Goal: Check status: Check status

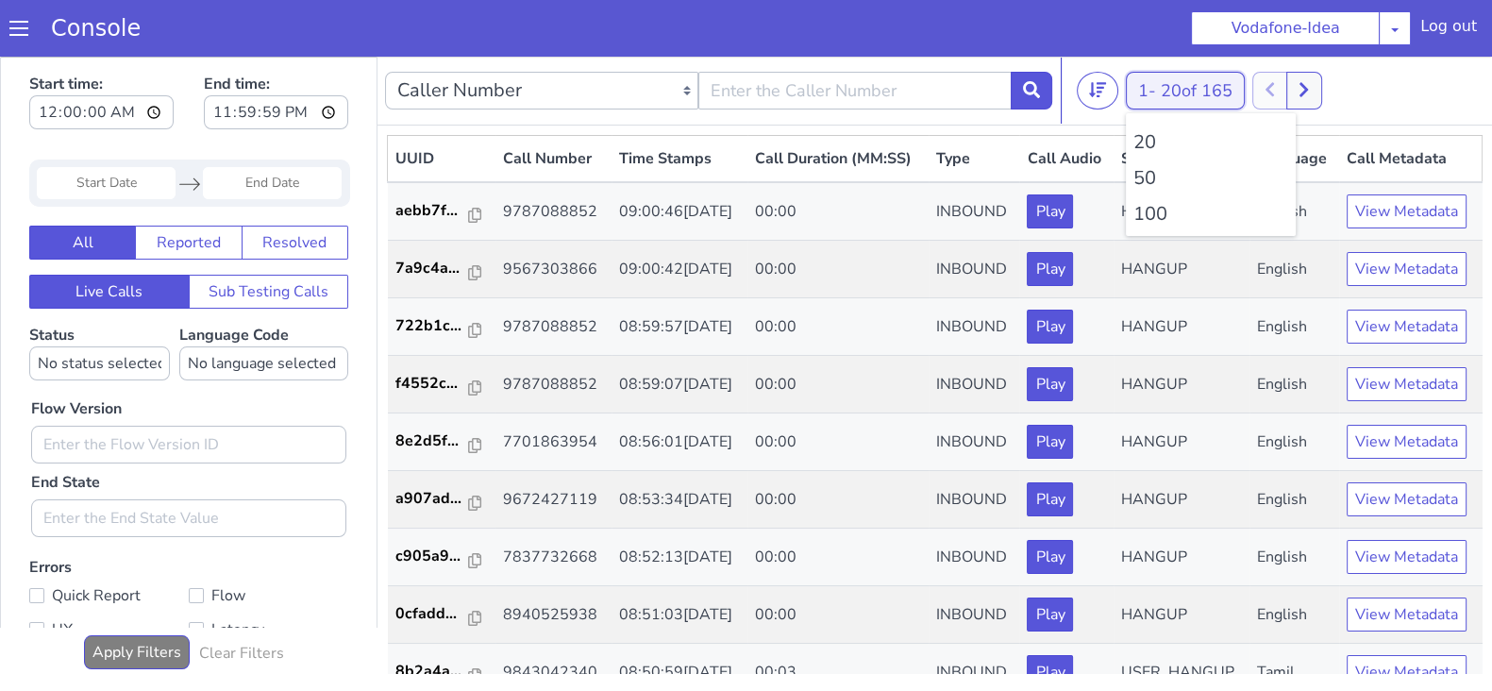
click at [1151, 92] on button "1 - 20 of 165" at bounding box center [1185, 91] width 119 height 38
click at [1143, 219] on li "100" at bounding box center [1210, 214] width 155 height 28
click at [1321, 72] on div at bounding box center [1287, 91] width 70 height 38
click at [1309, 83] on icon at bounding box center [1303, 89] width 10 height 17
click at [1134, 95] on button "1 - 20 of 165" at bounding box center [1185, 91] width 119 height 38
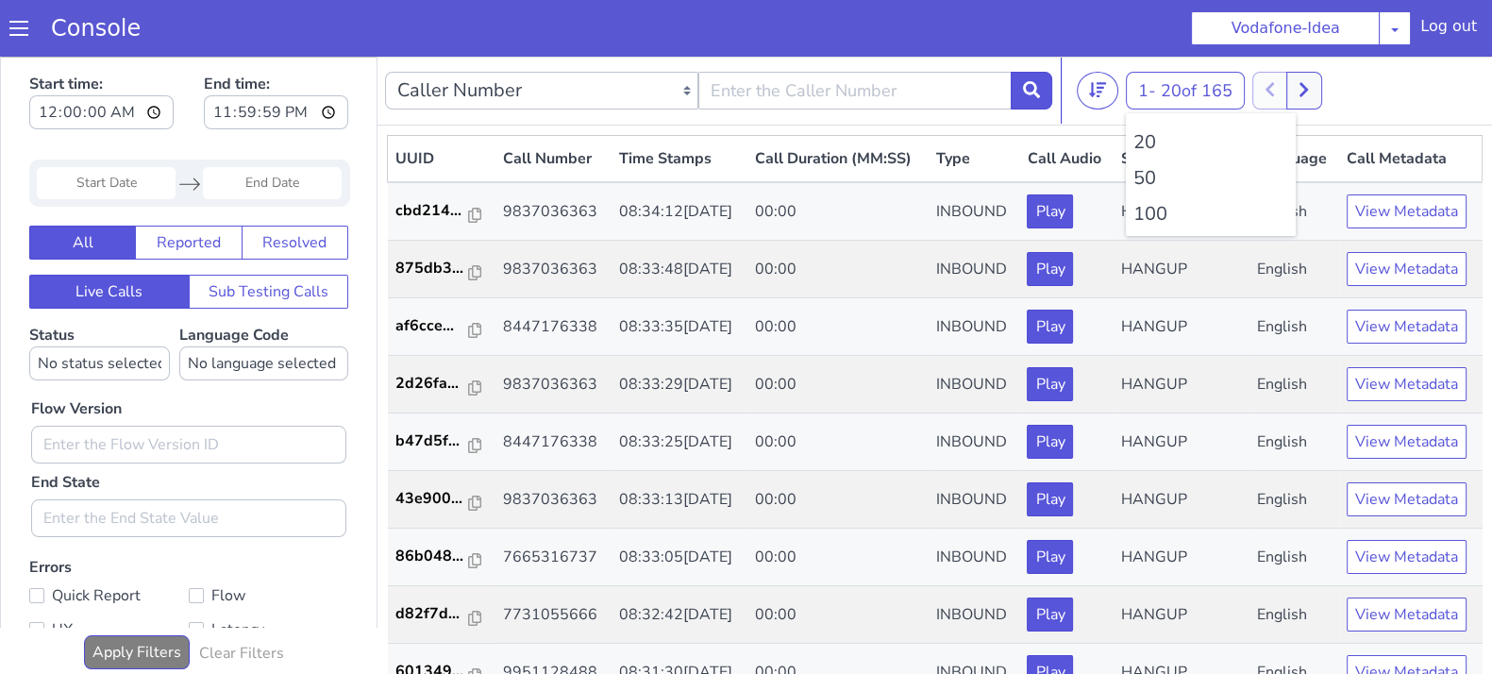
click at [1140, 213] on li "100" at bounding box center [1210, 214] width 155 height 28
click at [1309, 87] on icon at bounding box center [1303, 89] width 10 height 17
click at [1274, 94] on div at bounding box center [1287, 91] width 70 height 38
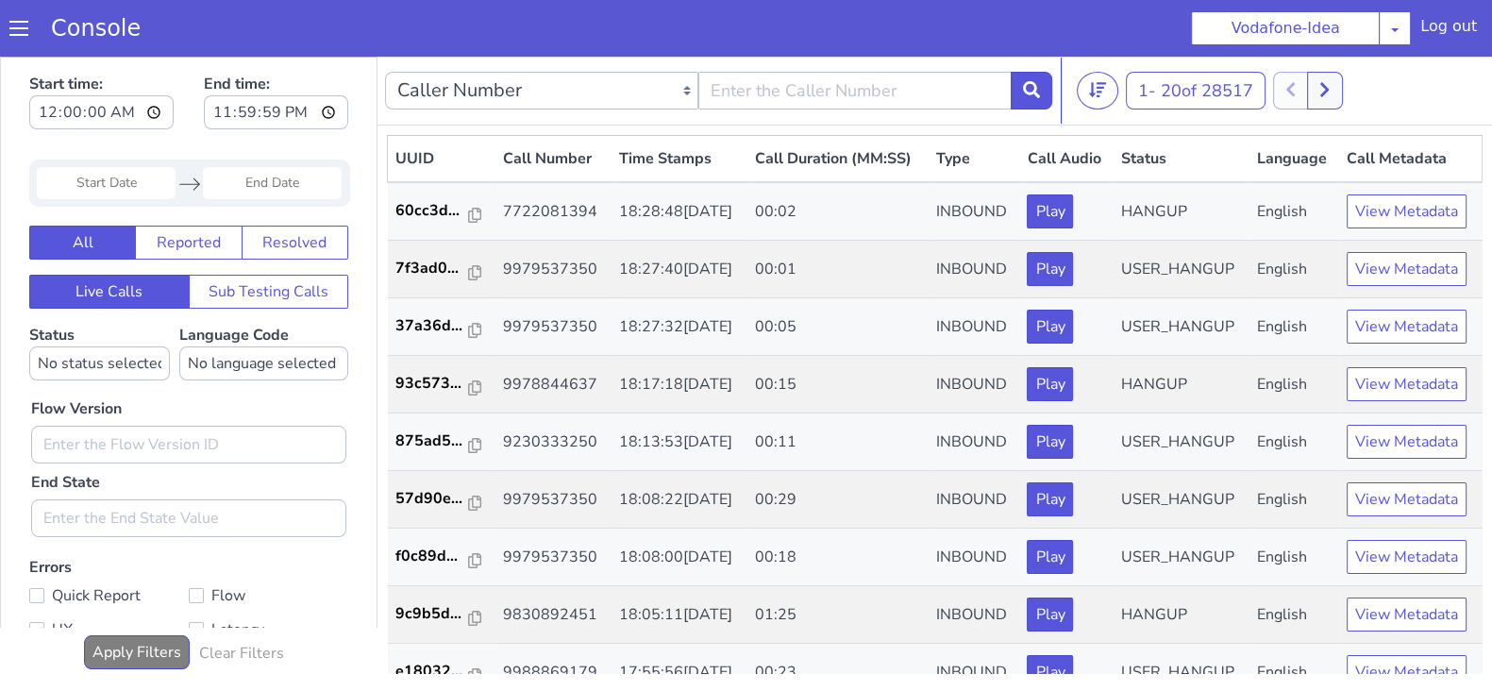
click at [1303, 90] on div at bounding box center [1308, 91] width 70 height 38
click at [1163, 87] on span "20 of 28517" at bounding box center [1207, 90] width 92 height 23
click at [1144, 214] on li "100" at bounding box center [1210, 214] width 155 height 28
click at [1318, 88] on icon at bounding box center [1314, 90] width 8 height 14
click at [1295, 96] on button at bounding box center [1300, 91] width 35 height 38
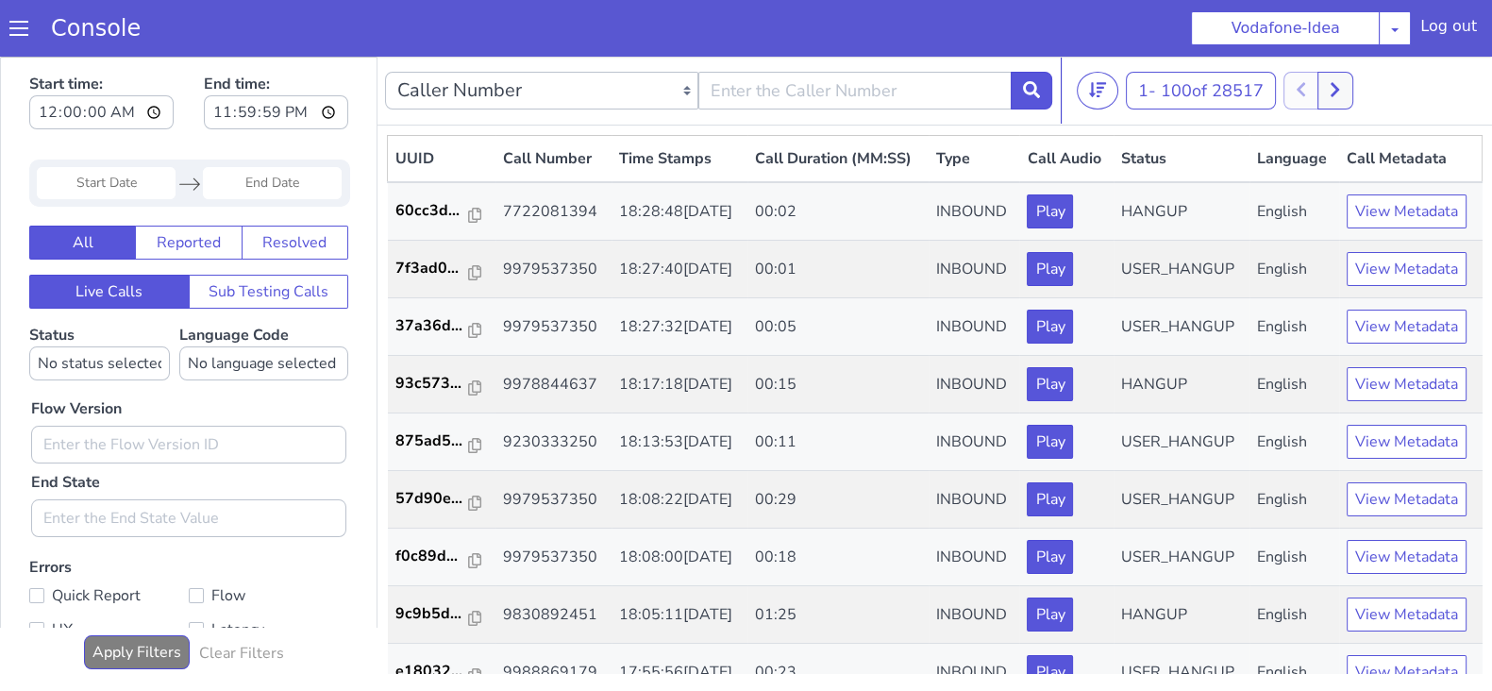
click at [1315, 92] on div at bounding box center [1318, 91] width 70 height 38
click at [1340, 92] on icon at bounding box center [1335, 89] width 10 height 17
click at [1304, 98] on button at bounding box center [1300, 91] width 35 height 38
click at [1330, 101] on button at bounding box center [1334, 91] width 35 height 38
click at [1330, 101] on div at bounding box center [1318, 91] width 70 height 38
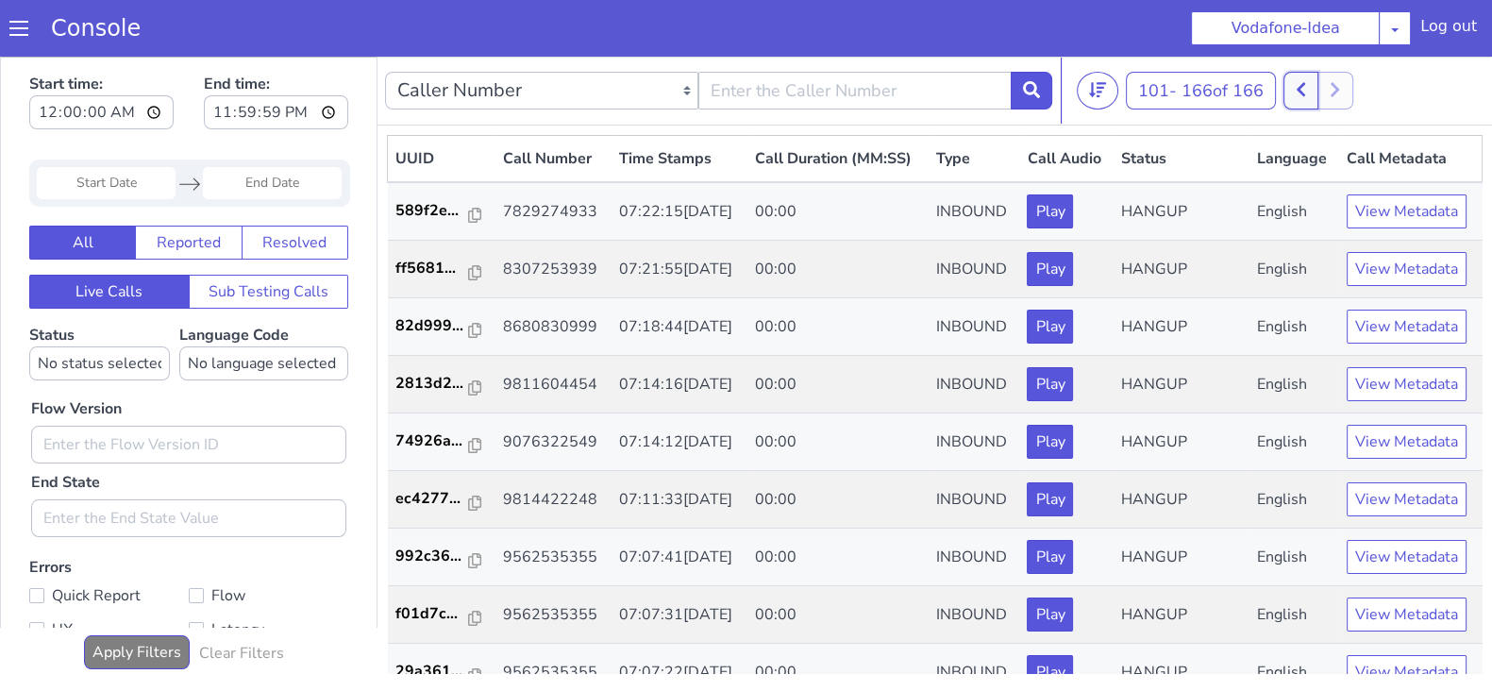
click at [1308, 101] on button at bounding box center [1300, 91] width 35 height 38
click at [1314, 87] on icon at bounding box center [1314, 89] width 10 height 17
click at [1302, 91] on icon at bounding box center [1301, 90] width 8 height 14
click at [1319, 82] on icon at bounding box center [1314, 89] width 10 height 17
click at [1304, 90] on icon at bounding box center [1301, 89] width 10 height 17
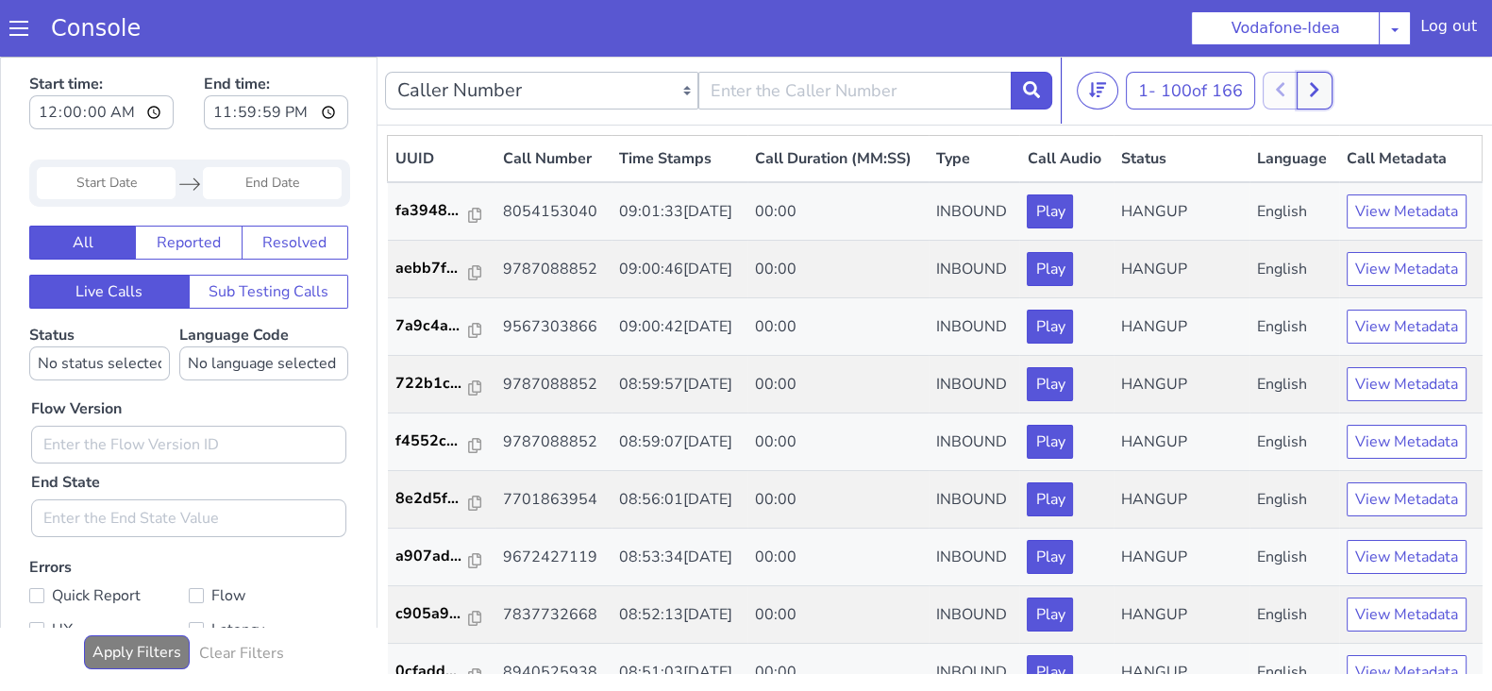
click at [1331, 98] on button at bounding box center [1314, 91] width 35 height 38
click at [1311, 99] on button at bounding box center [1300, 91] width 35 height 38
